Goal: Find specific page/section: Find specific page/section

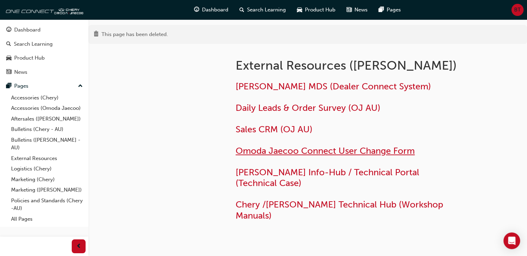
click at [285, 153] on span "Omoda Jaecoo Connect User Change Form" at bounding box center [325, 151] width 179 height 11
click at [276, 105] on span "Daily Leads & Order Survey (OJ AU)" at bounding box center [308, 108] width 145 height 11
